Goal: Find specific page/section: Find specific page/section

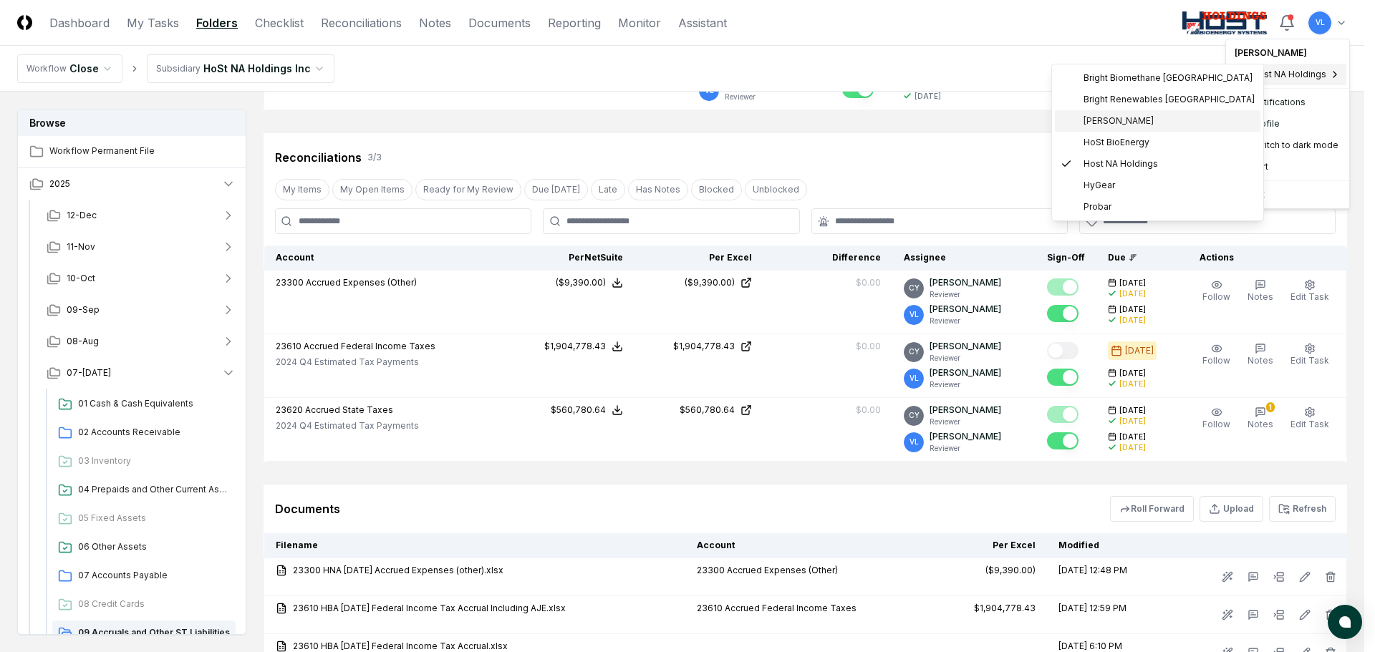
scroll to position [215, 0]
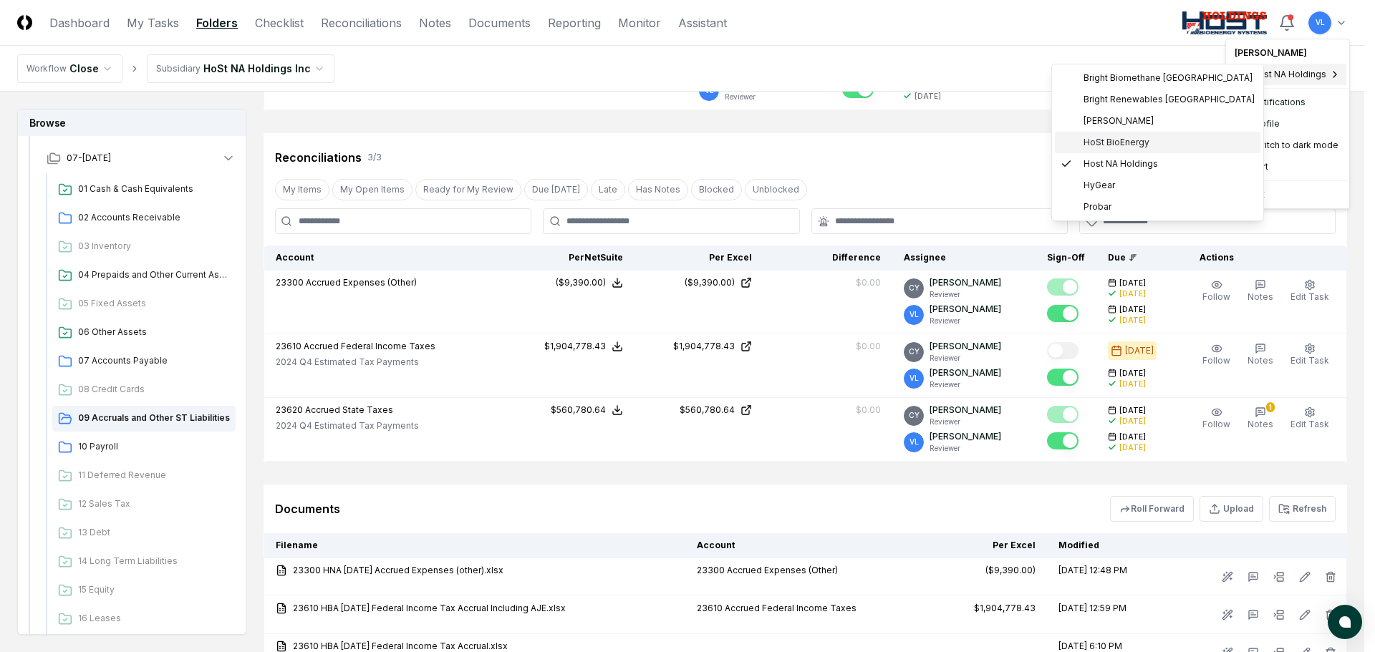
click at [1126, 138] on span "HoSt BioEnergy" at bounding box center [1117, 142] width 66 height 13
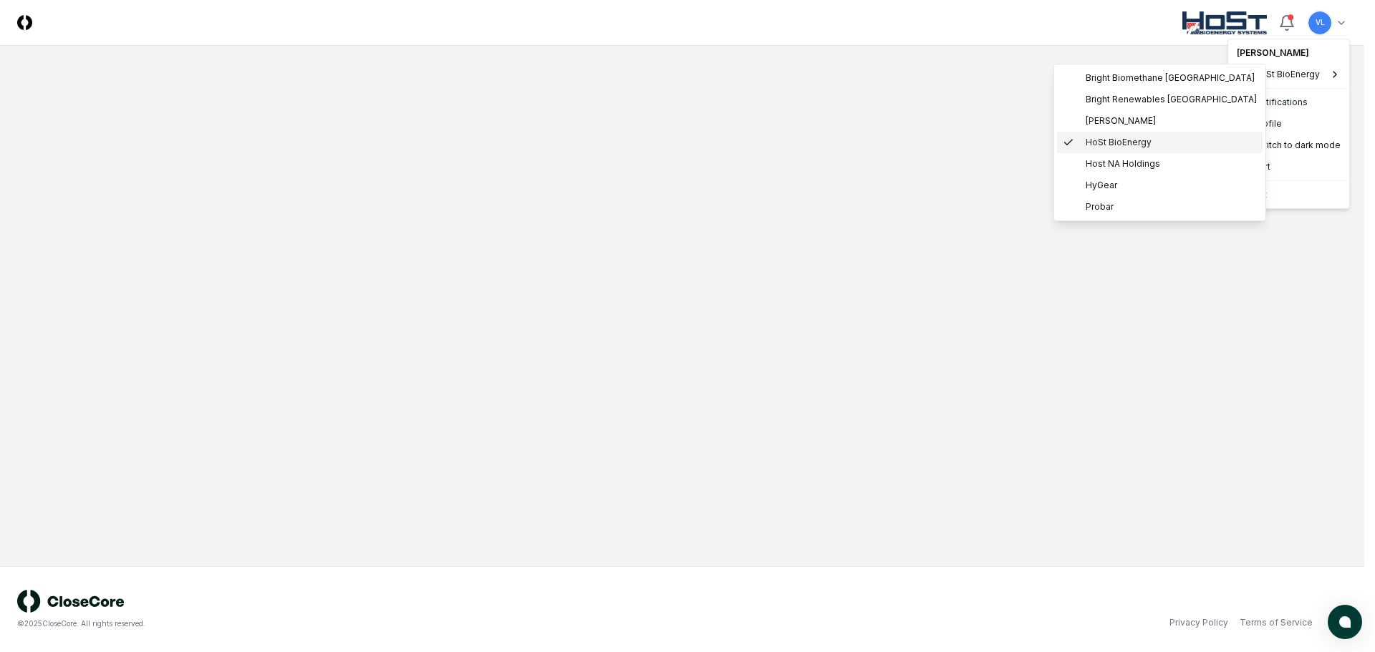
scroll to position [0, 0]
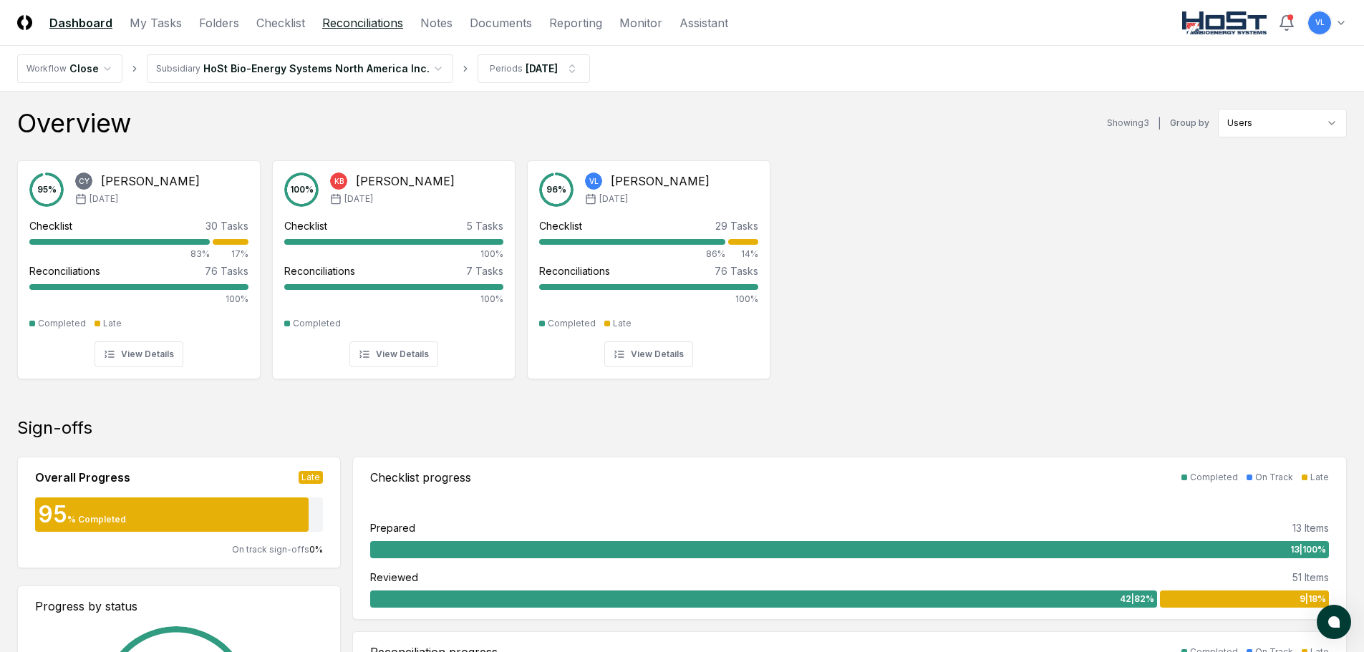
click at [350, 29] on link "Reconciliations" at bounding box center [362, 22] width 81 height 17
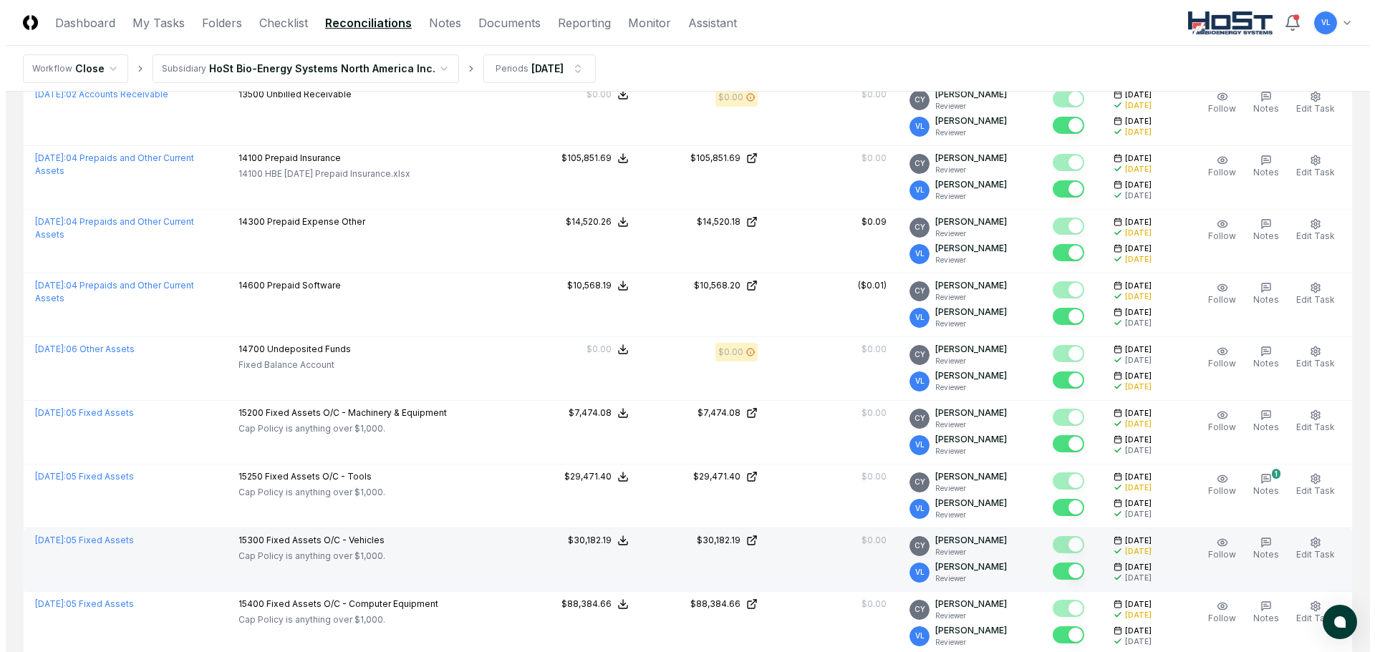
scroll to position [2077, 0]
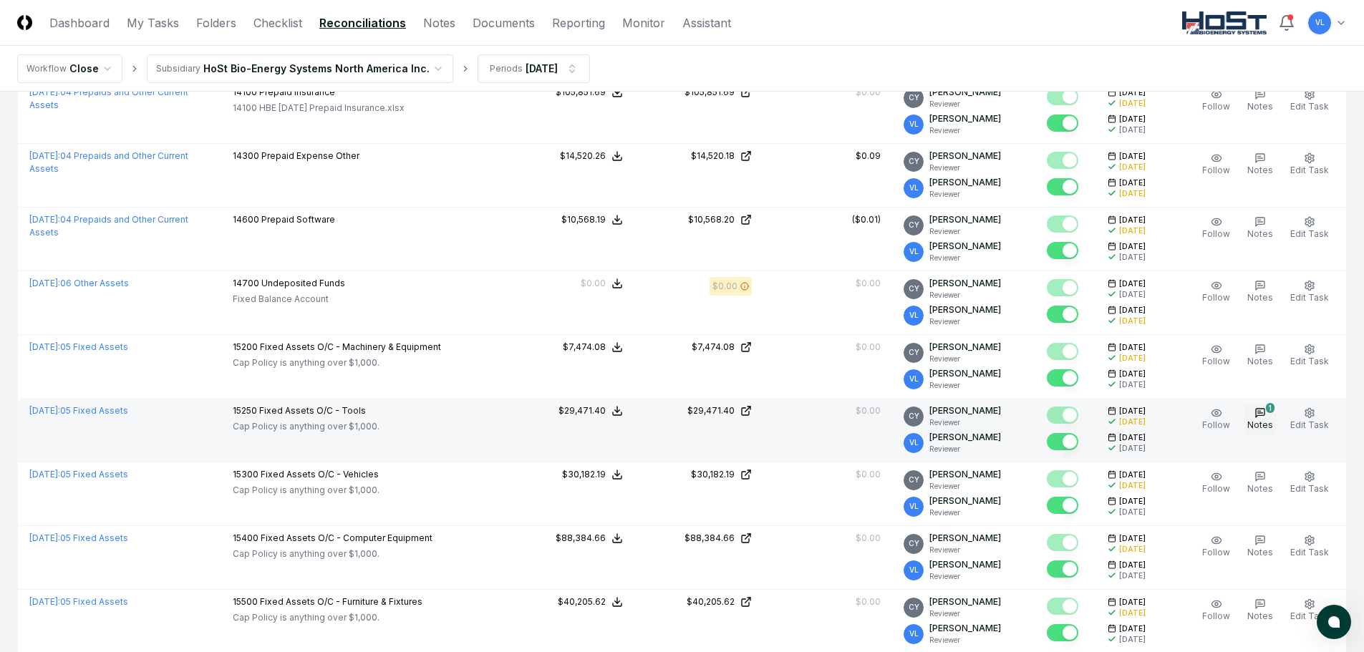
click at [1266, 420] on span "Notes" at bounding box center [1261, 425] width 26 height 11
